Goal: Task Accomplishment & Management: Manage account settings

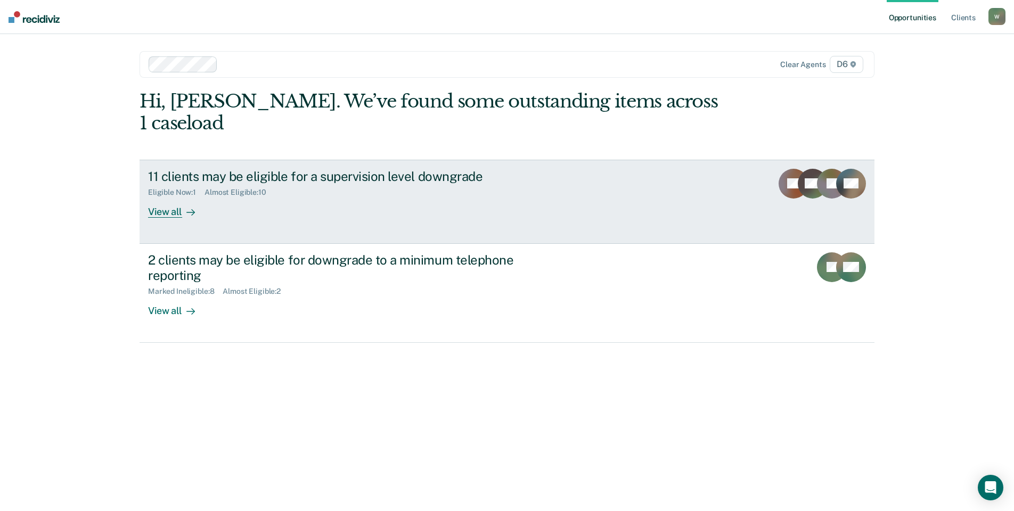
click at [173, 197] on div "View all" at bounding box center [178, 207] width 60 height 21
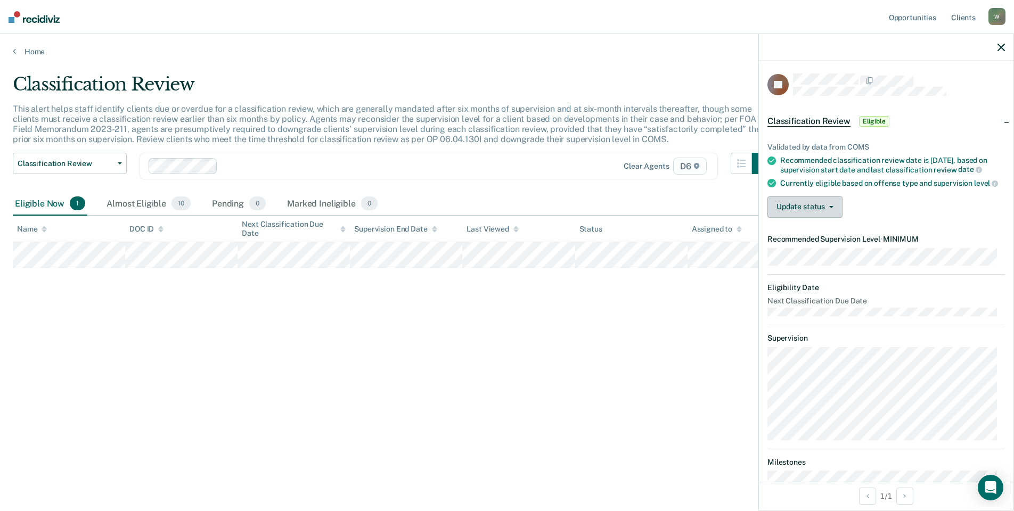
click at [818, 218] on button "Update status" at bounding box center [804, 207] width 75 height 21
click at [812, 258] on button "Mark Ineligible" at bounding box center [818, 249] width 103 height 17
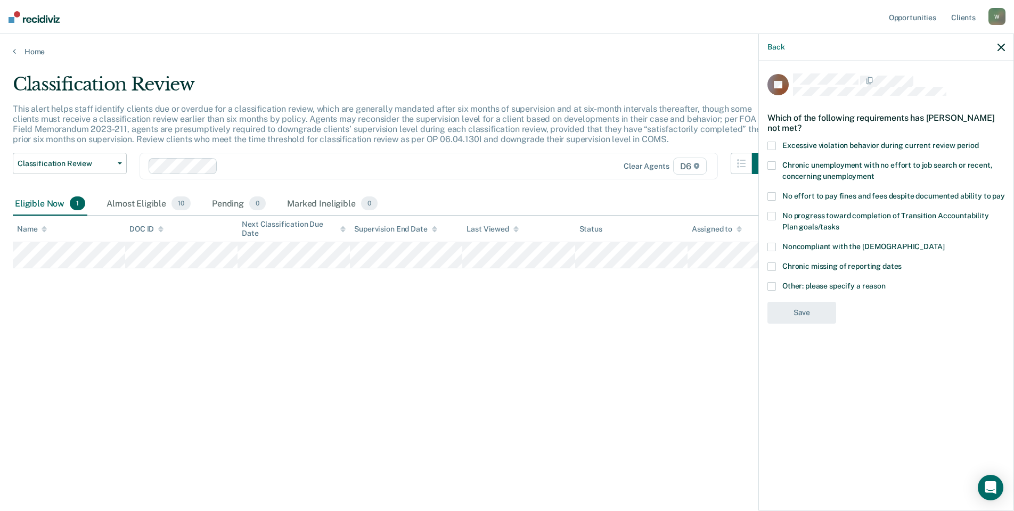
click at [774, 287] on span at bounding box center [771, 286] width 9 height 9
click at [886, 282] on input "Other: please specify a reason" at bounding box center [886, 282] width 0 height 0
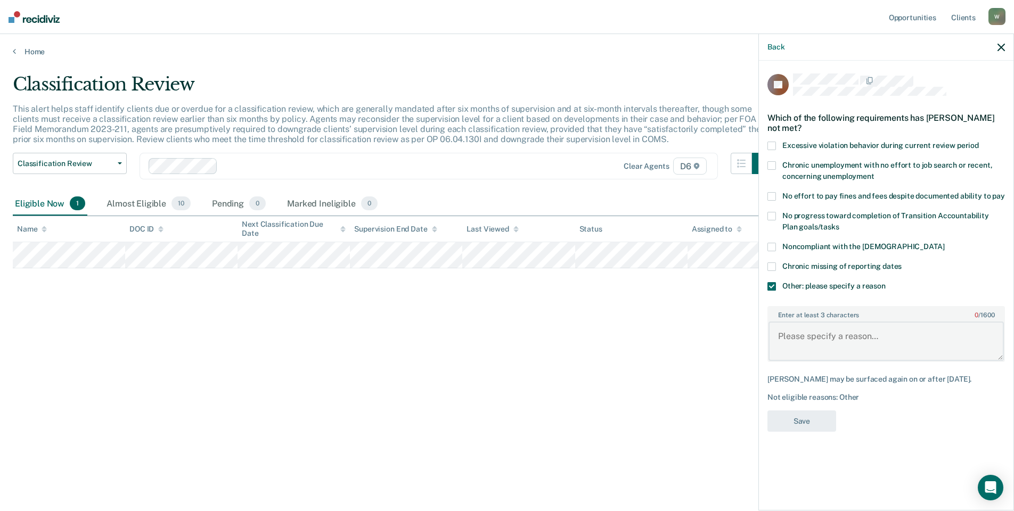
click at [811, 336] on textarea "Enter at least 3 characters 0 / 1600" at bounding box center [886, 341] width 235 height 39
type textarea "he is between States and had a positive SAT for cocaine"
click at [800, 424] on button "Save" at bounding box center [801, 422] width 69 height 22
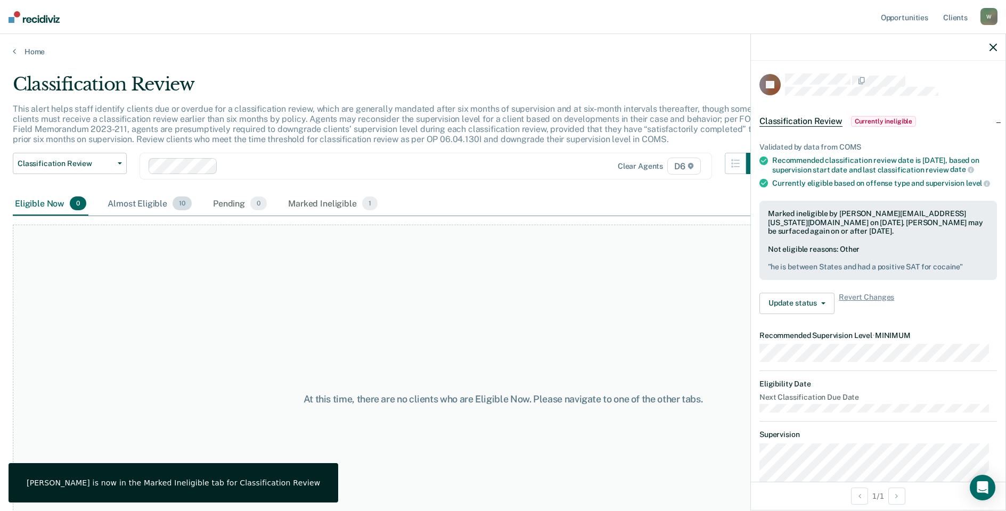
click at [129, 202] on div "Almost Eligible 10" at bounding box center [149, 203] width 88 height 23
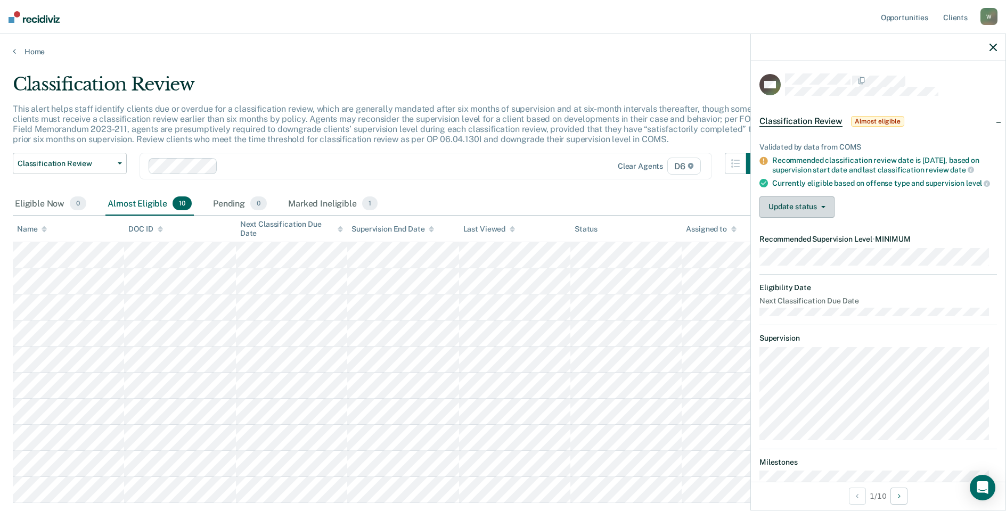
click at [783, 216] on button "Update status" at bounding box center [796, 207] width 75 height 21
click at [795, 257] on button "Mark Ineligible" at bounding box center [810, 249] width 103 height 17
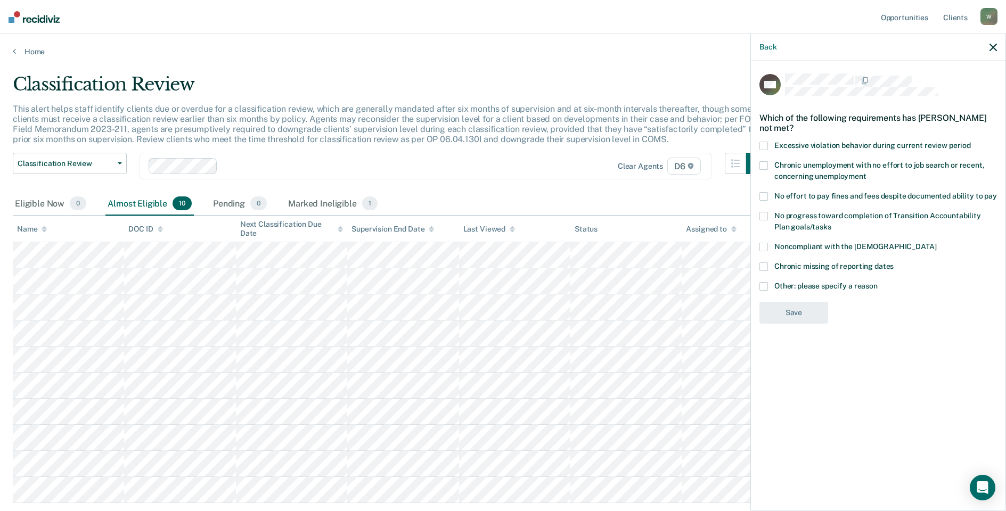
click at [767, 289] on span at bounding box center [763, 286] width 9 height 9
click at [878, 282] on input "Other: please specify a reason" at bounding box center [878, 282] width 0 height 0
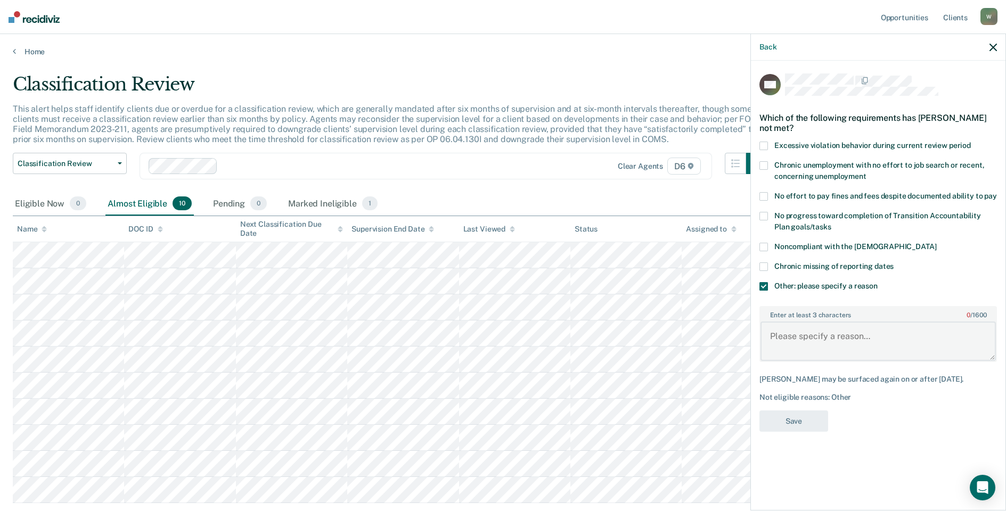
click at [789, 333] on textarea "Enter at least 3 characters 0 / 1600" at bounding box center [878, 341] width 235 height 39
type textarea "Defendant has not been compliant and had issues with supervision requirements."
click at [800, 422] on button "Save" at bounding box center [793, 422] width 69 height 22
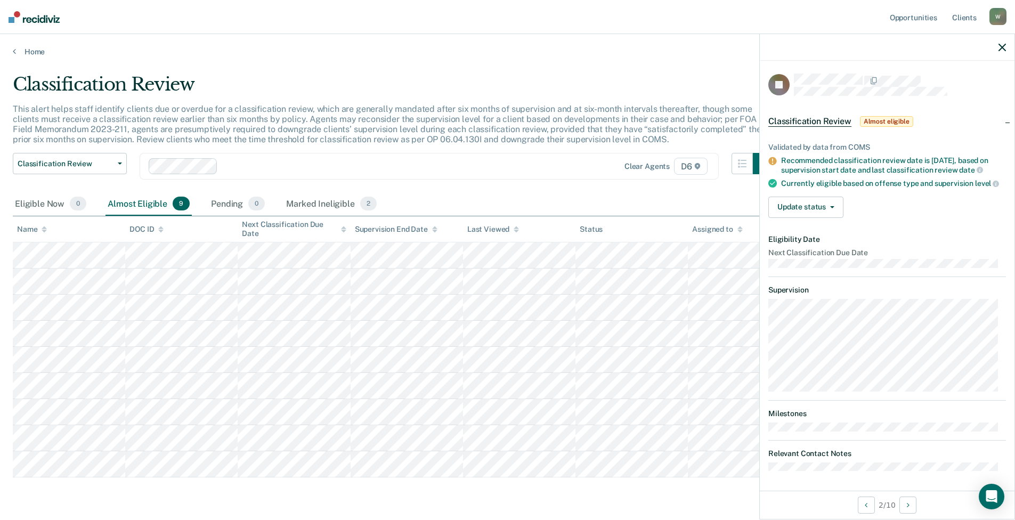
scroll to position [10, 0]
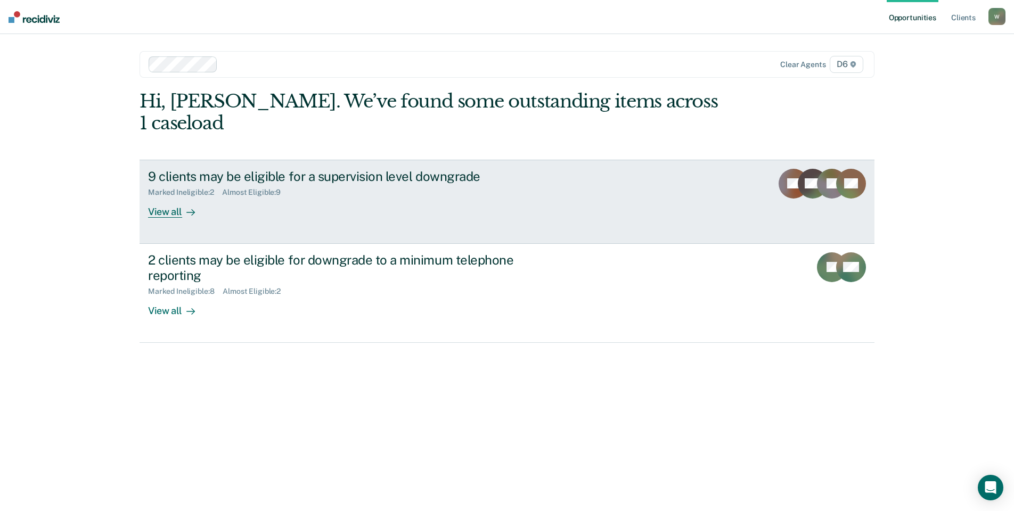
click at [173, 197] on div "View all" at bounding box center [178, 207] width 60 height 21
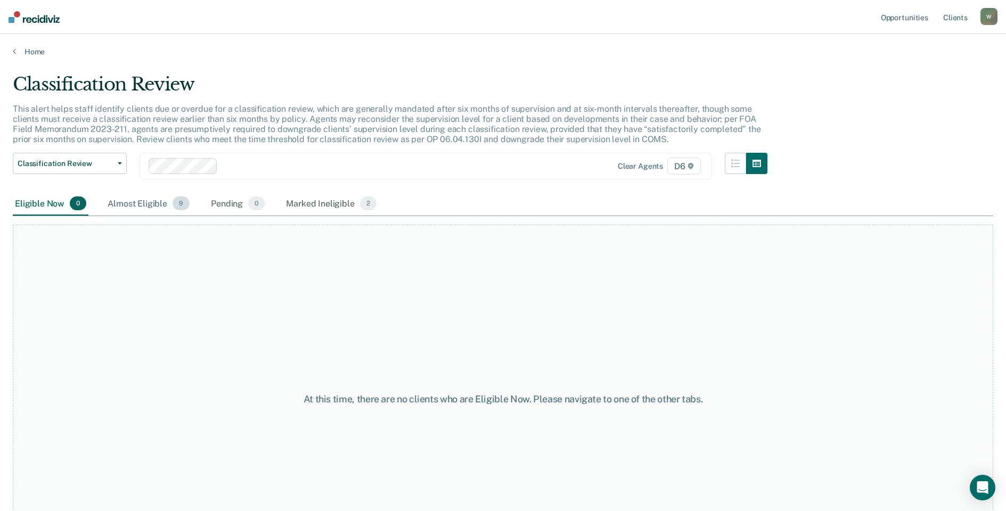
click at [156, 207] on div "Almost Eligible 9" at bounding box center [148, 203] width 86 height 23
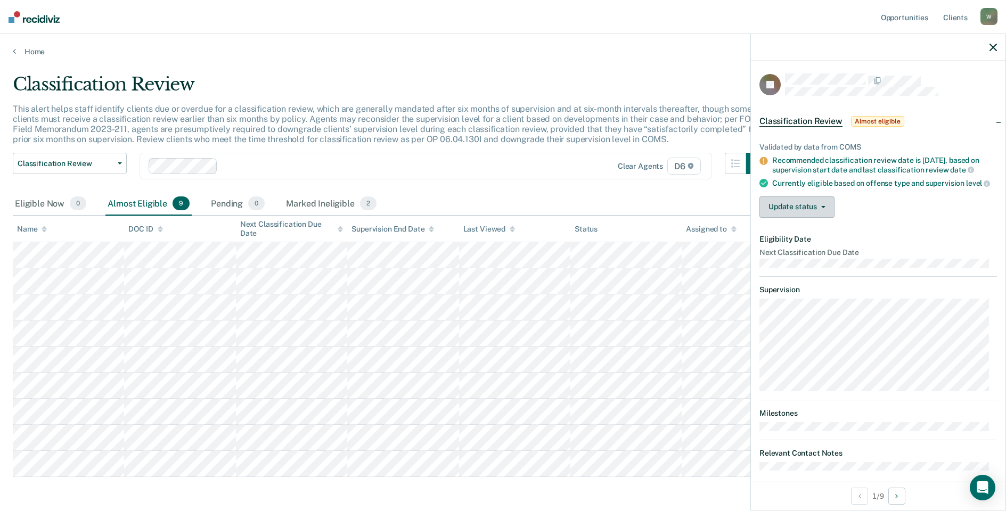
click at [808, 212] on button "Update status" at bounding box center [796, 207] width 75 height 21
click at [805, 257] on button "Mark Ineligible" at bounding box center [810, 249] width 103 height 17
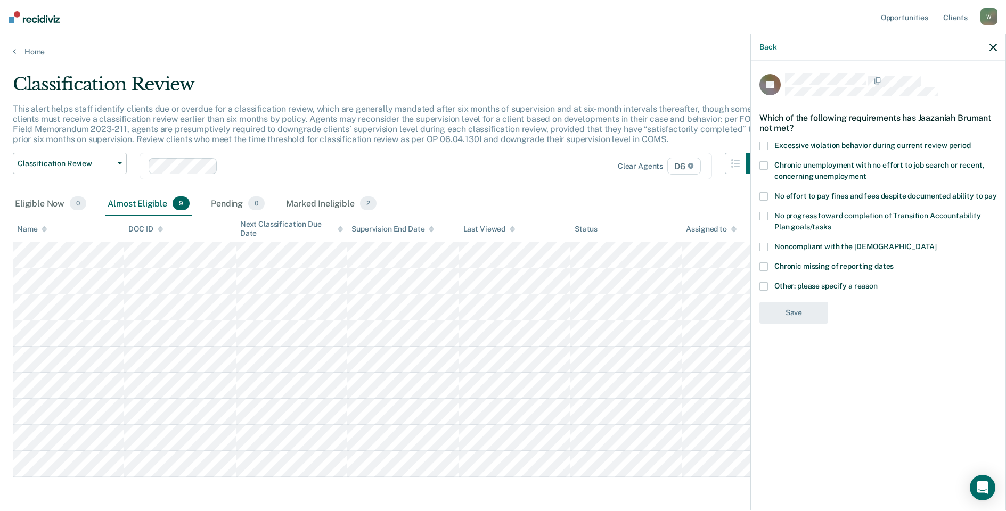
click at [768, 286] on label "Other: please specify a reason" at bounding box center [878, 287] width 238 height 11
click at [878, 282] on input "Other: please specify a reason" at bounding box center [878, 282] width 0 height 0
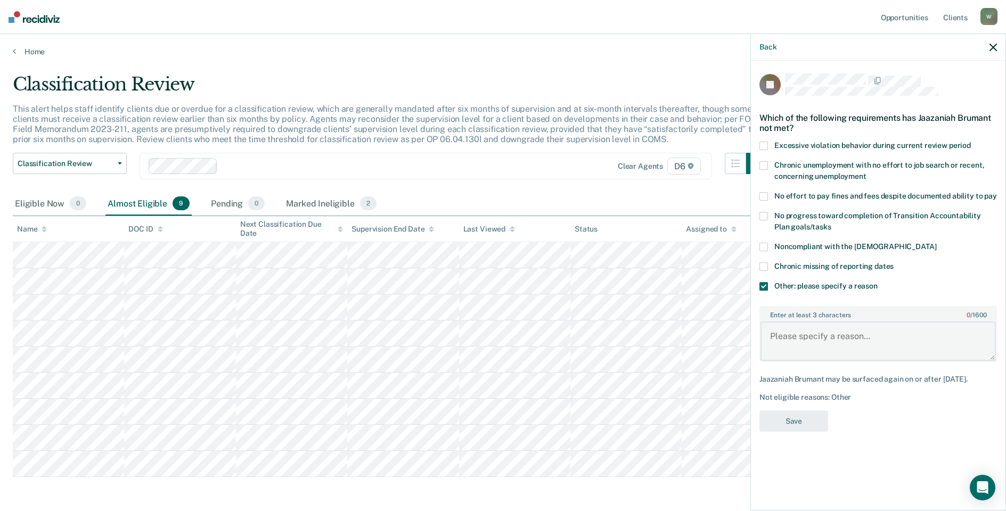
click at [801, 335] on textarea "Enter at least 3 characters 0 / 1600" at bounding box center [878, 341] width 235 height 39
paste textarea "Remain MIN. Def is unemployed and needs to pay sending state. He has completed …"
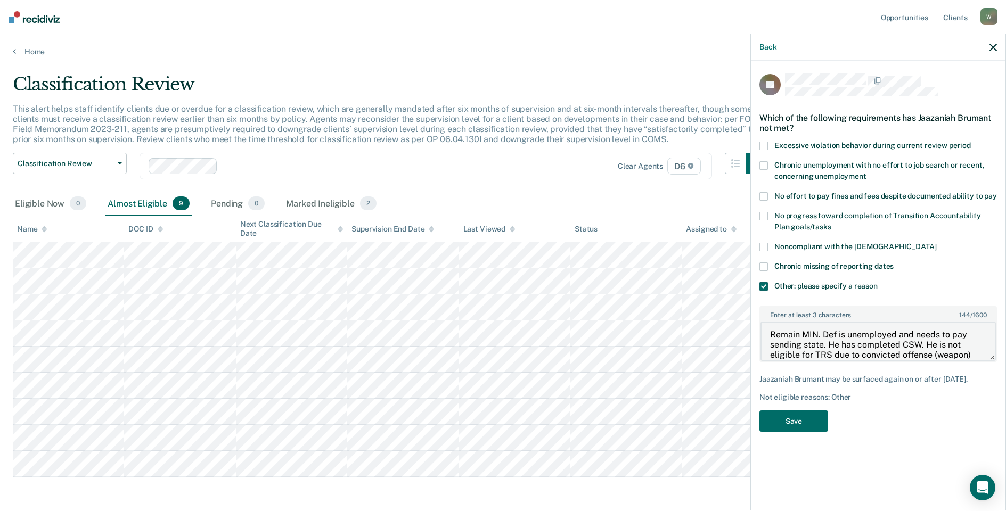
drag, startPoint x: 820, startPoint y: 332, endPoint x: 761, endPoint y: 332, distance: 59.1
click at [761, 332] on textarea "Remain MIN. Def is unemployed and needs to pay sending state. He has completed …" at bounding box center [878, 341] width 235 height 39
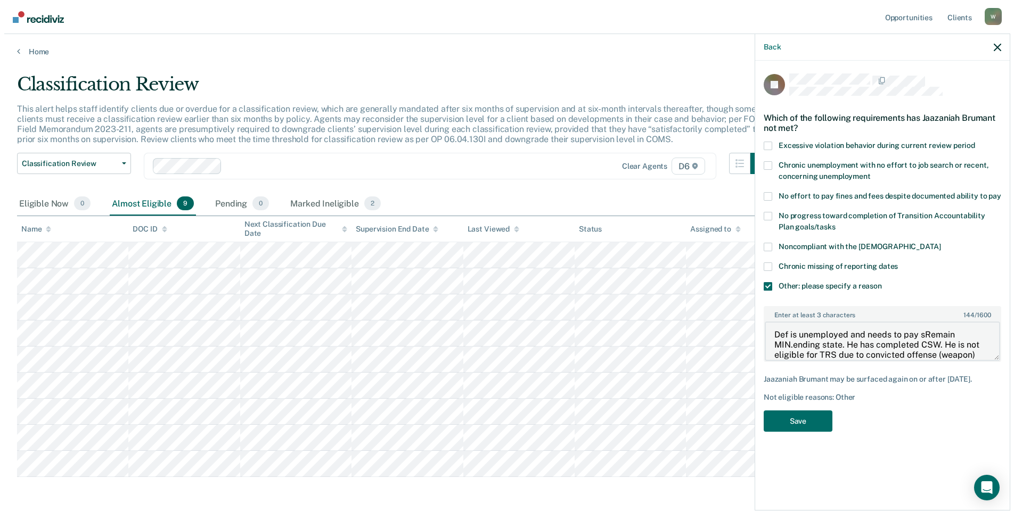
scroll to position [0, 0]
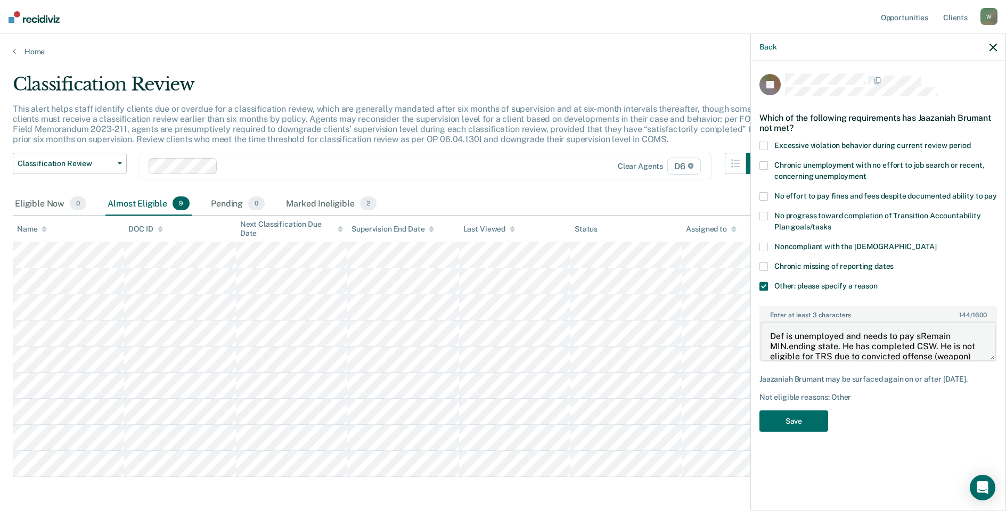
drag, startPoint x: 836, startPoint y: 340, endPoint x: 761, endPoint y: 330, distance: 76.4
click at [761, 330] on textarea "Def is unemployed and needs to pay sRemain MIN.ending state. He has completed C…" at bounding box center [878, 341] width 235 height 39
type textarea "not eligible for TRS due to convicted offense (weapon)"
click at [795, 414] on button "Save" at bounding box center [793, 422] width 69 height 22
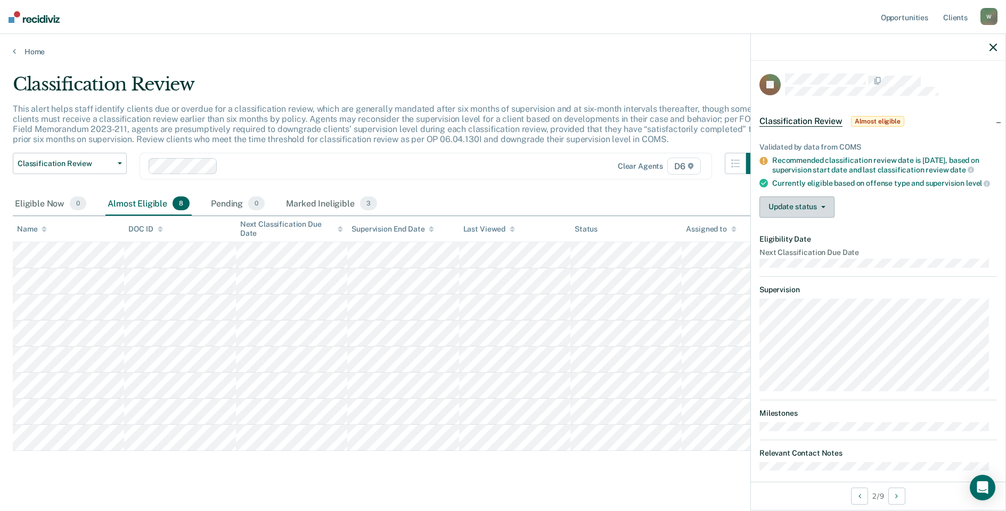
click at [792, 217] on button "Update status" at bounding box center [796, 207] width 75 height 21
click at [782, 256] on button "Mark Ineligible" at bounding box center [810, 249] width 103 height 17
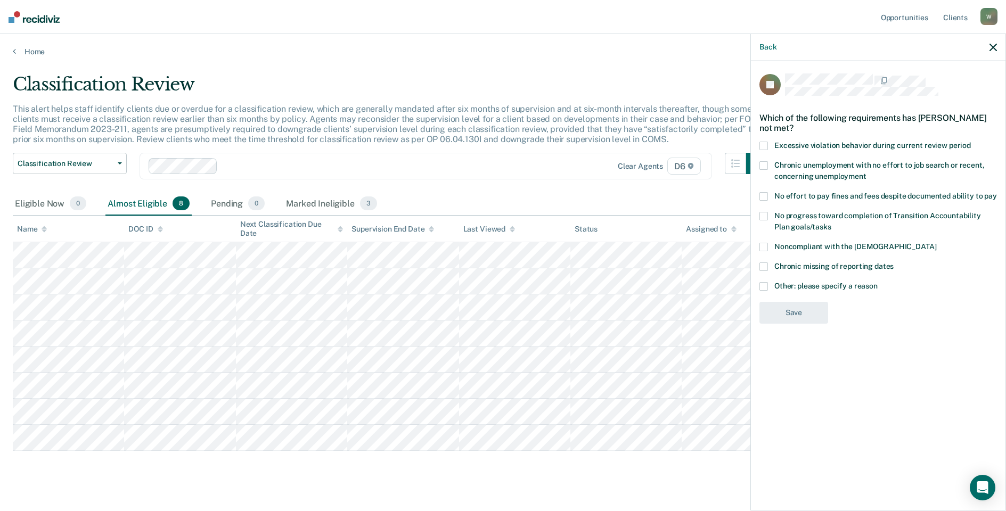
click at [765, 287] on span at bounding box center [763, 286] width 9 height 9
click at [878, 282] on input "Other: please specify a reason" at bounding box center [878, 282] width 0 height 0
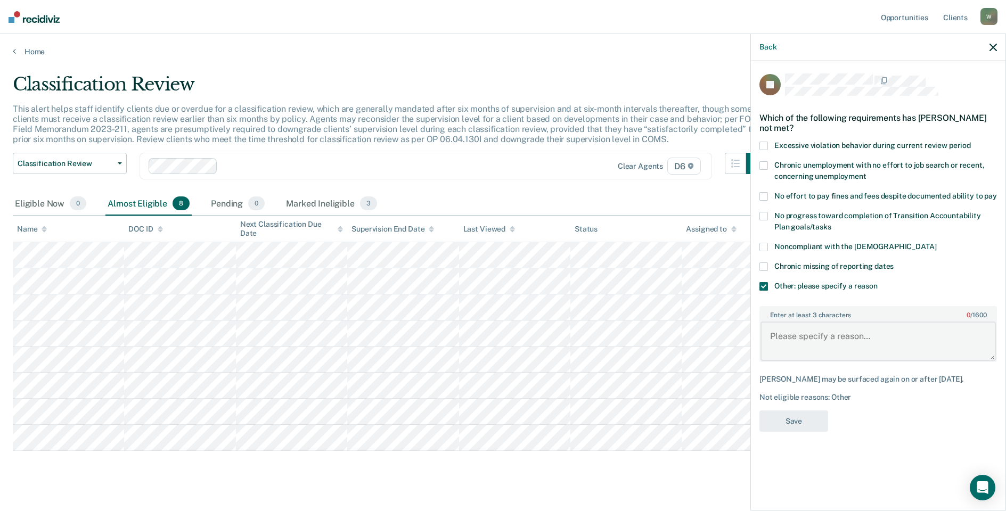
click at [786, 330] on textarea "Enter at least 3 characters 0 / 1600" at bounding box center [878, 341] width 235 height 39
click at [790, 336] on textarea "Enter at least 3 characters 0 / 1600" at bounding box center [878, 341] width 235 height 39
paste textarea "He is not eligible for TRS due to convicted offense."
type textarea "He is not eligible for TRS due to convicted offense."
click at [794, 428] on button "Save" at bounding box center [793, 422] width 69 height 22
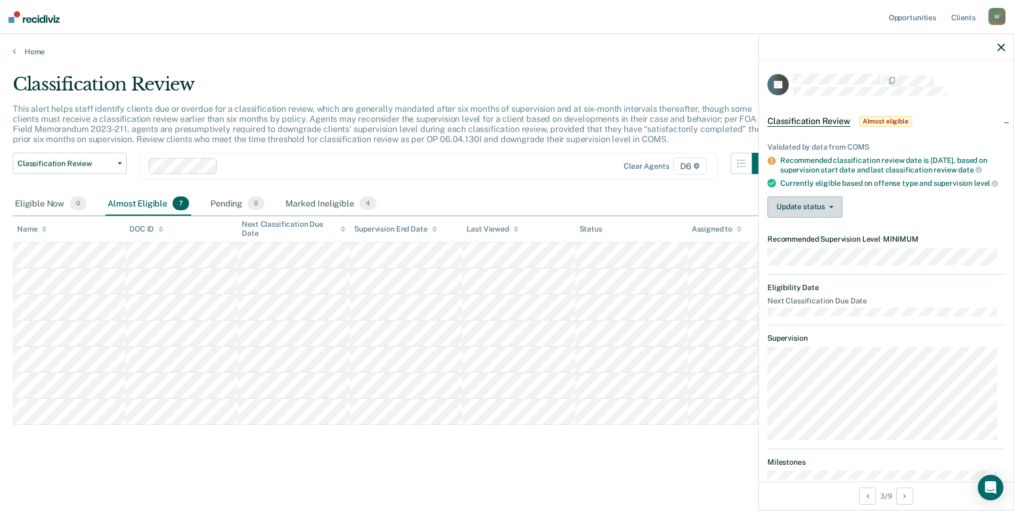
click at [799, 218] on button "Update status" at bounding box center [804, 207] width 75 height 21
click at [803, 238] on button "[PERSON_NAME]" at bounding box center [818, 232] width 103 height 17
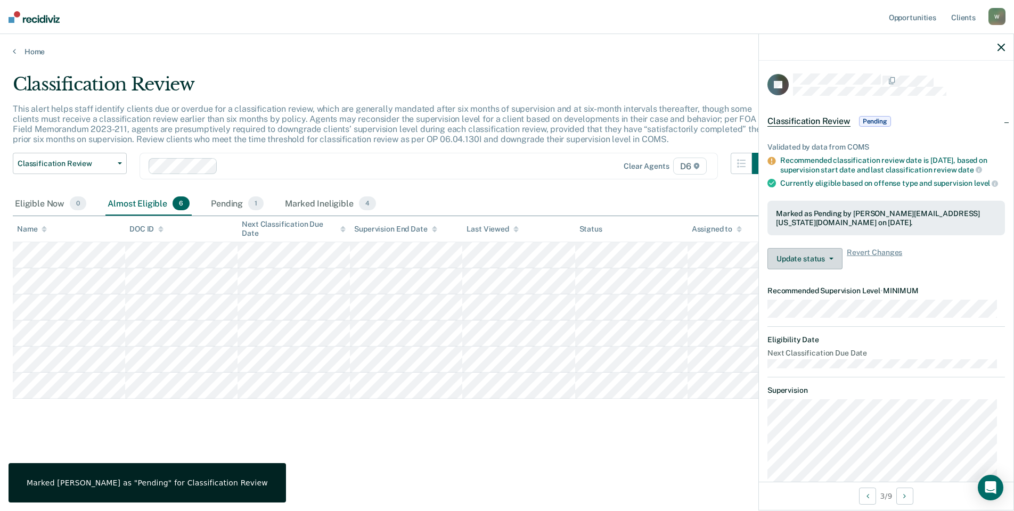
click at [802, 269] on button "Update status" at bounding box center [804, 258] width 75 height 21
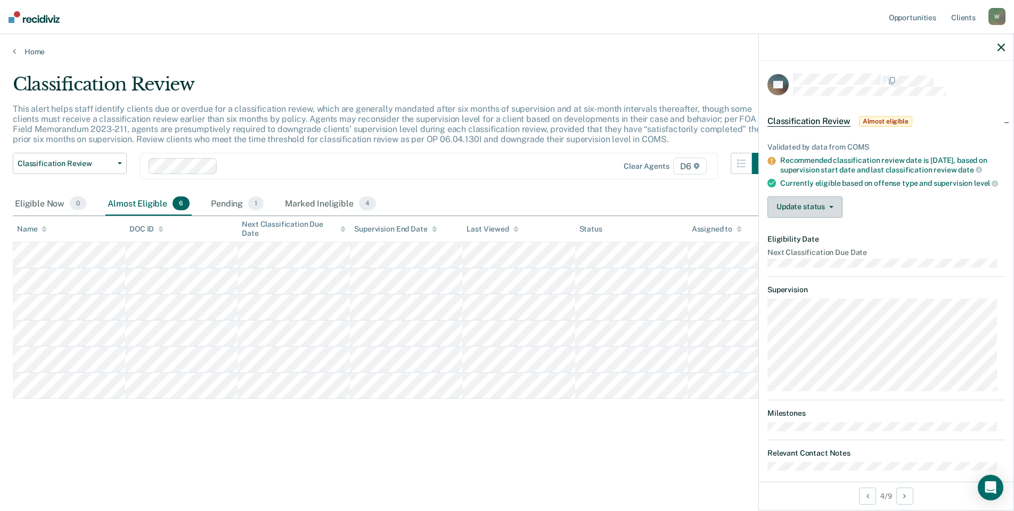
click at [814, 215] on button "Update status" at bounding box center [804, 207] width 75 height 21
click at [804, 257] on button "Mark Ineligible" at bounding box center [818, 249] width 103 height 17
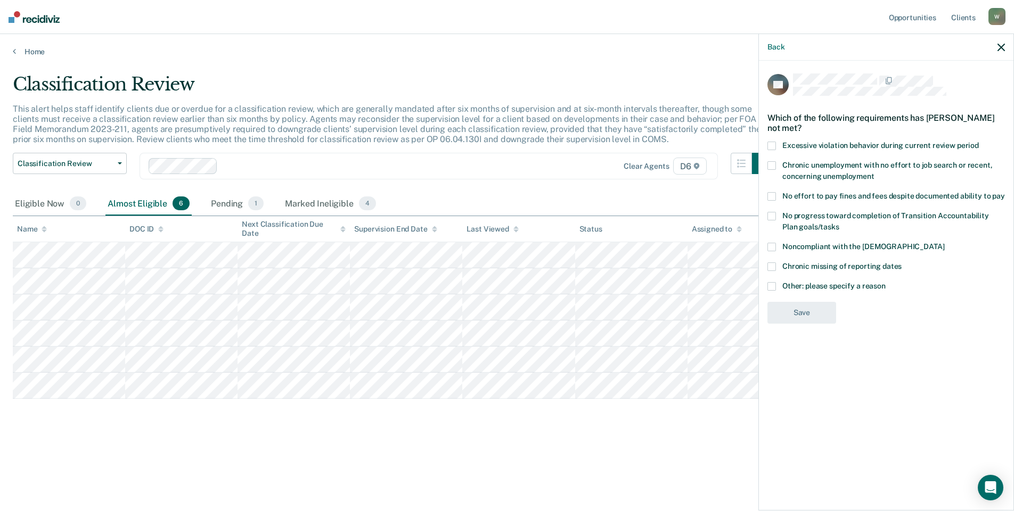
click at [776, 267] on label "Chronic missing of reporting dates" at bounding box center [886, 268] width 238 height 11
click at [902, 263] on input "Chronic missing of reporting dates" at bounding box center [902, 263] width 0 height 0
click at [772, 246] on span at bounding box center [771, 247] width 9 height 9
click at [944, 243] on input "Noncompliant with the [DEMOGRAPHIC_DATA]" at bounding box center [944, 243] width 0 height 0
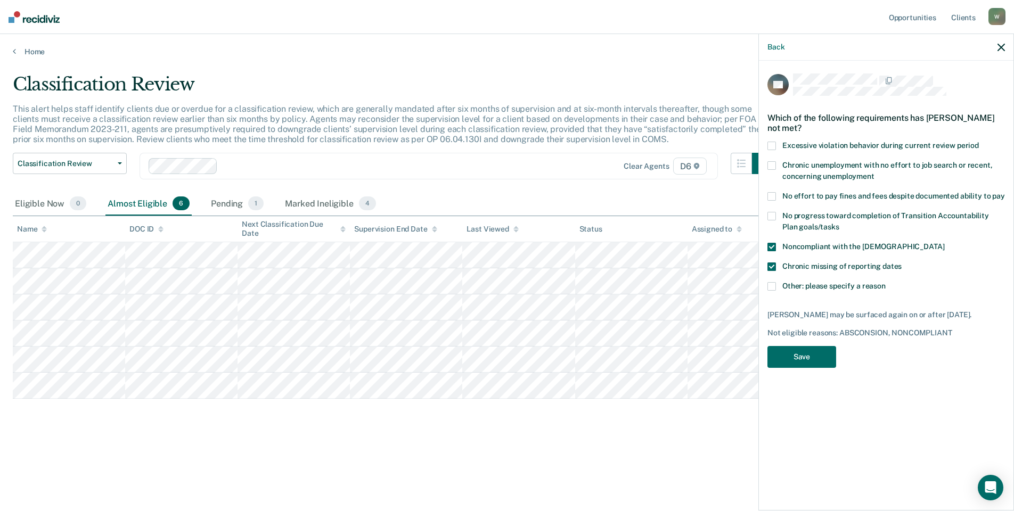
click at [773, 265] on span at bounding box center [771, 267] width 9 height 9
click at [902, 263] on input "Chronic missing of reporting dates" at bounding box center [902, 263] width 0 height 0
click at [775, 291] on label "Other: please specify a reason" at bounding box center [886, 287] width 238 height 11
click at [886, 282] on input "Other: please specify a reason" at bounding box center [886, 282] width 0 height 0
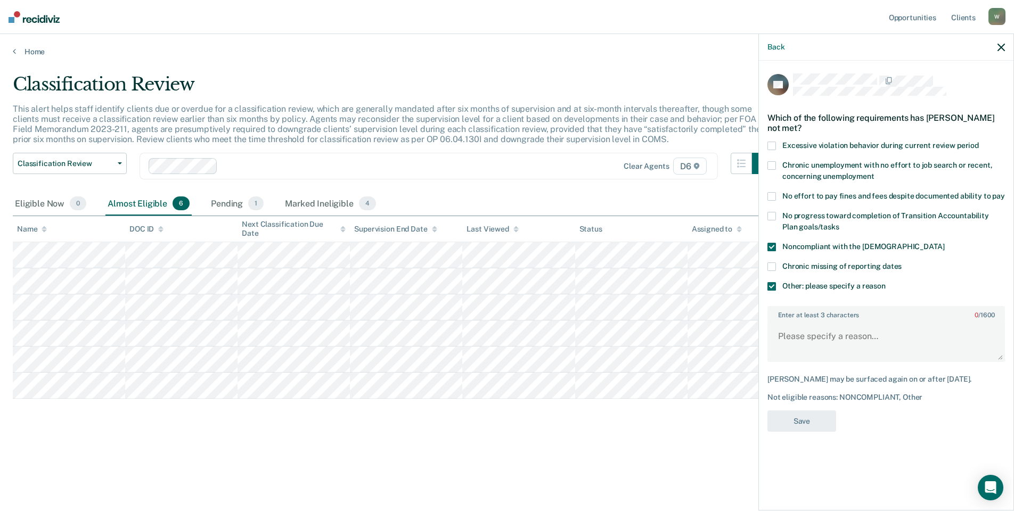
click at [771, 267] on span at bounding box center [771, 267] width 9 height 9
click at [902, 263] on input "Chronic missing of reporting dates" at bounding box center [902, 263] width 0 height 0
click at [823, 340] on textarea "Enter at least 3 characters 0 / 1600" at bounding box center [886, 341] width 235 height 39
type textarea "needs reminders to report"
click at [824, 424] on button "Save" at bounding box center [801, 422] width 69 height 22
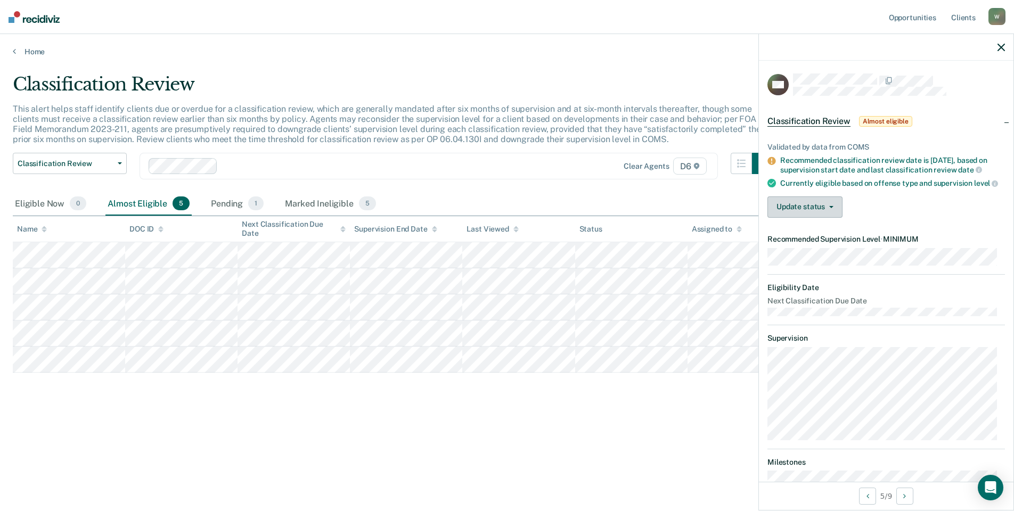
click at [787, 218] on button "Update status" at bounding box center [804, 207] width 75 height 21
click at [796, 258] on button "Mark Ineligible" at bounding box center [818, 249] width 103 height 17
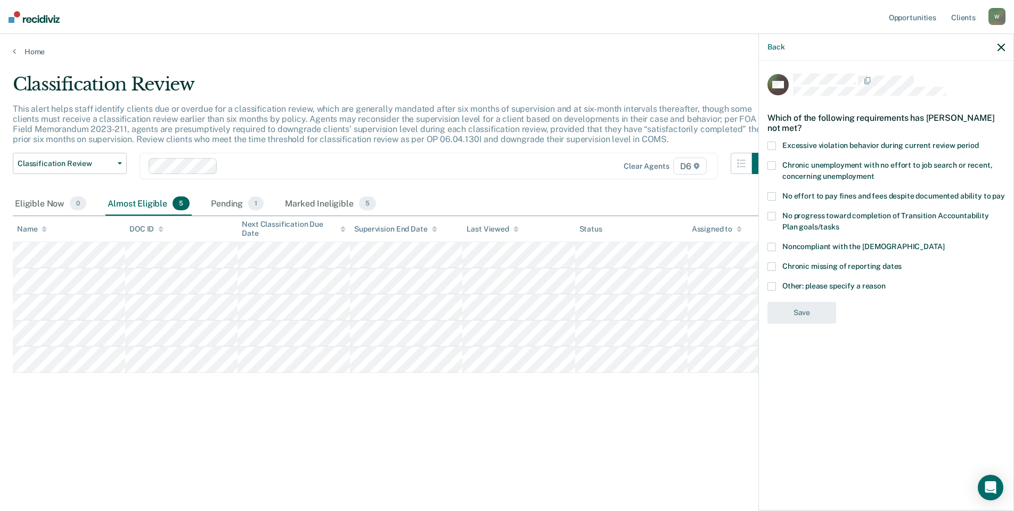
click at [769, 285] on span at bounding box center [771, 286] width 9 height 9
click at [886, 282] on input "Other: please specify a reason" at bounding box center [886, 282] width 0 height 0
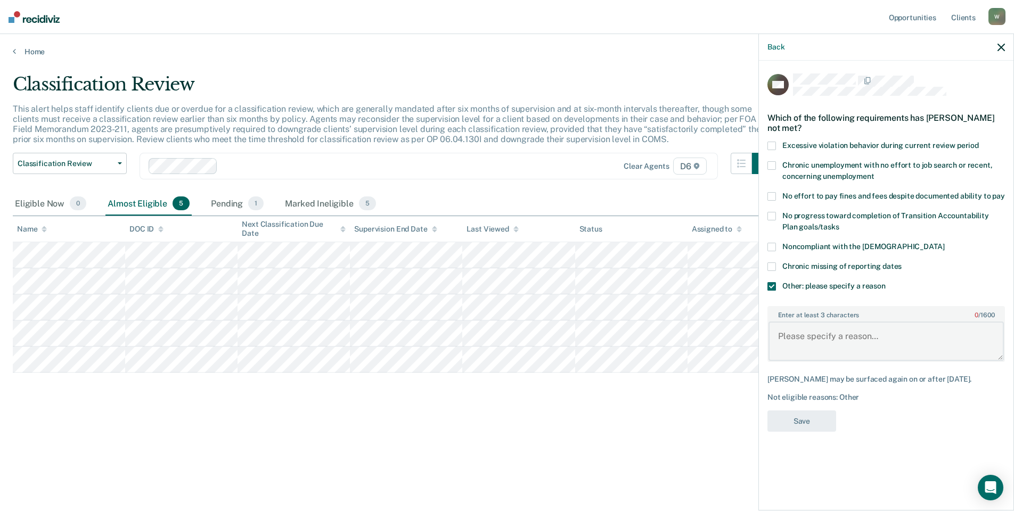
click at [827, 328] on textarea "Enter at least 3 characters 0 / 1600" at bounding box center [886, 341] width 235 height 39
drag, startPoint x: 891, startPoint y: 343, endPoint x: 766, endPoint y: 343, distance: 124.6
click at [766, 343] on div "RW Which of the following requirements has Russell Wright not met? Excessive vi…" at bounding box center [886, 285] width 255 height 448
paste textarea "-maintain medium as has only been on probation for 6 months"
drag, startPoint x: 863, startPoint y: 338, endPoint x: 788, endPoint y: 337, distance: 74.6
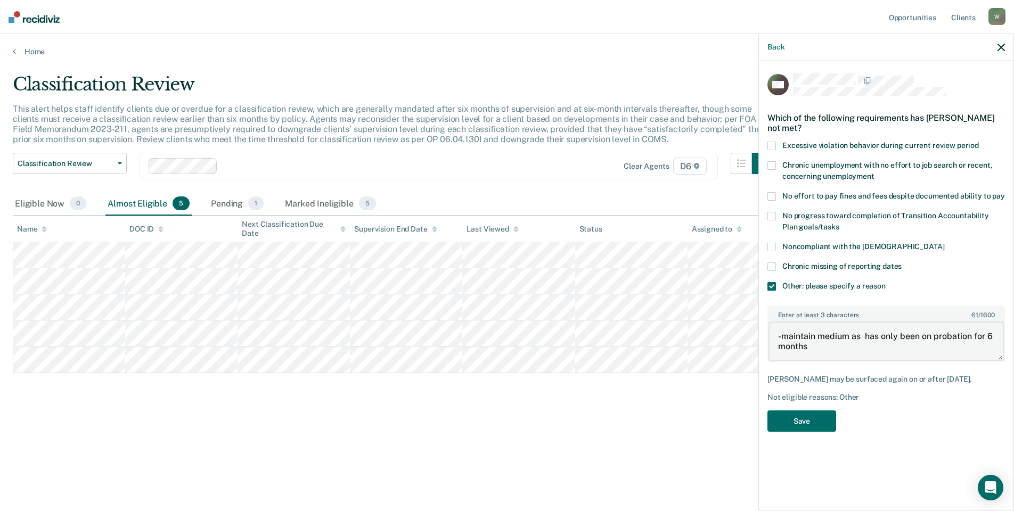
click at [788, 337] on textarea "-maintain medium as has only been on probation for 6 months" at bounding box center [886, 341] width 235 height 39
click at [955, 339] on textarea "he has only been on probation for 6 months" at bounding box center [886, 341] width 235 height 39
type textarea "he has only been on probation for 6 months will revisit"
click at [817, 423] on button "Save" at bounding box center [801, 422] width 69 height 22
